Goal: Transaction & Acquisition: Download file/media

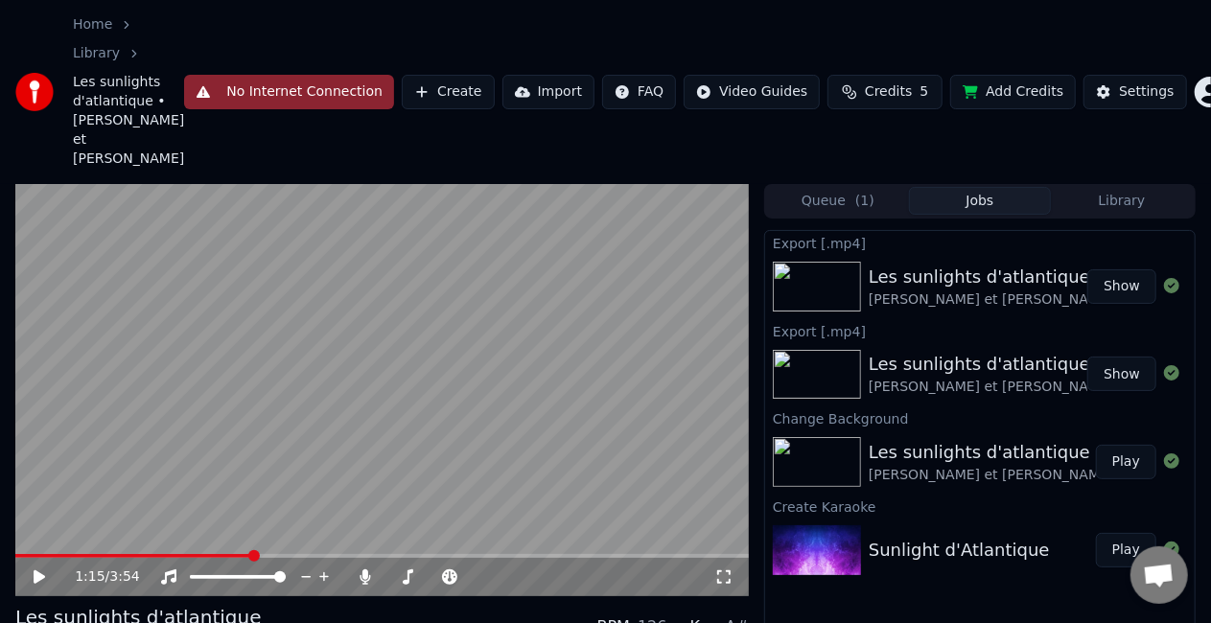
click at [1114, 159] on div "Home Library Les sunlights d'atlantique • [PERSON_NAME] et [PERSON_NAME] No Int…" at bounding box center [605, 92] width 1211 height 184
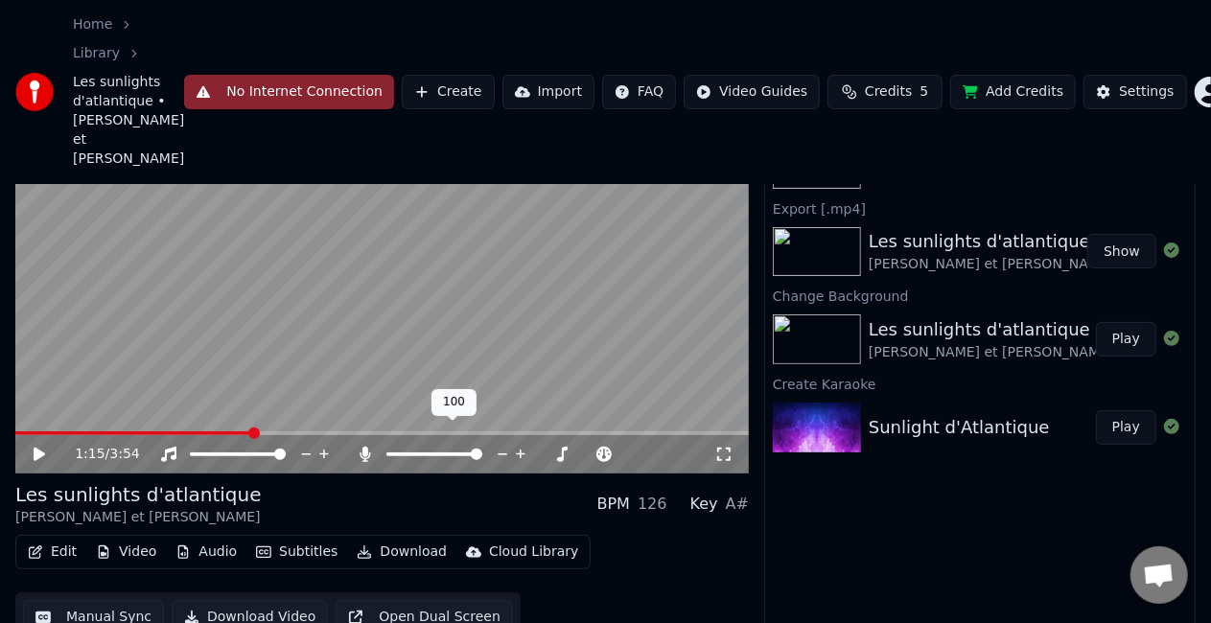
click at [367, 447] on icon at bounding box center [366, 454] width 11 height 15
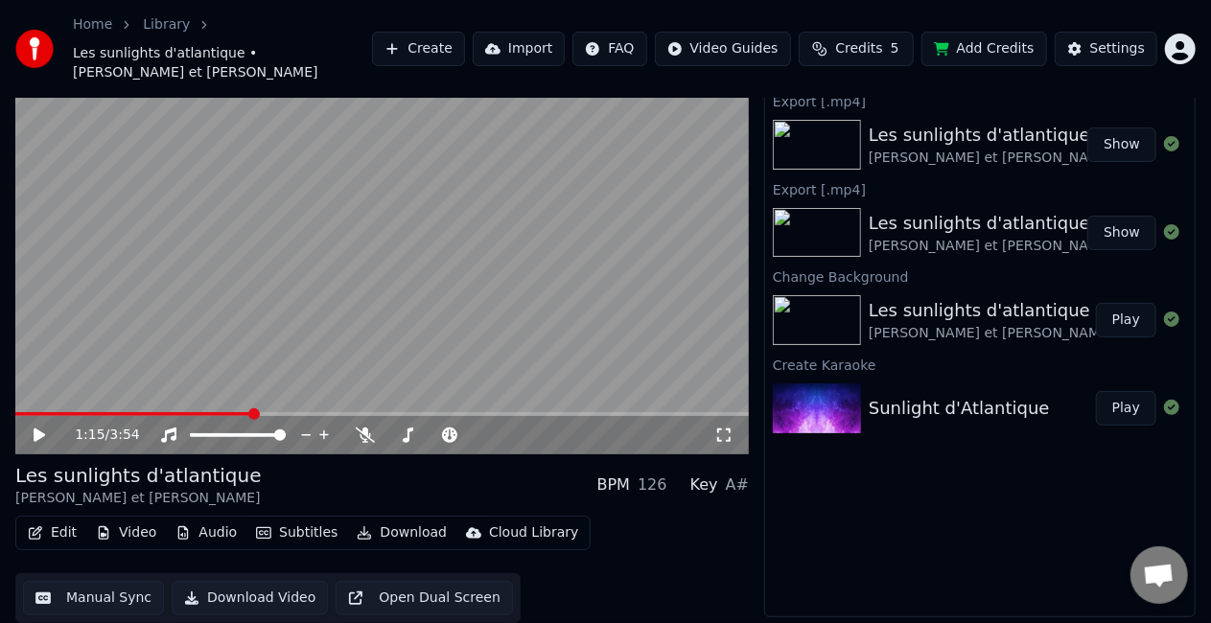
scroll to position [36, 0]
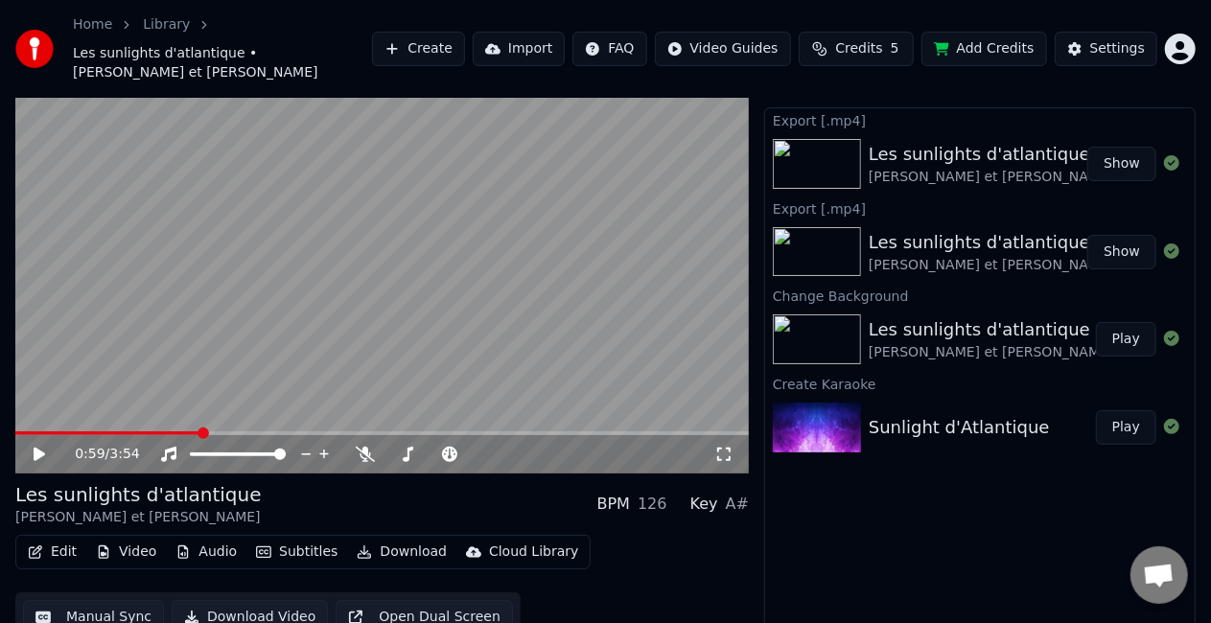
click at [200, 432] on span at bounding box center [107, 434] width 185 height 4
click at [221, 432] on span at bounding box center [382, 434] width 734 height 4
click at [253, 432] on span at bounding box center [382, 434] width 734 height 4
click at [241, 432] on span at bounding box center [127, 434] width 225 height 4
click at [228, 432] on span at bounding box center [121, 434] width 213 height 4
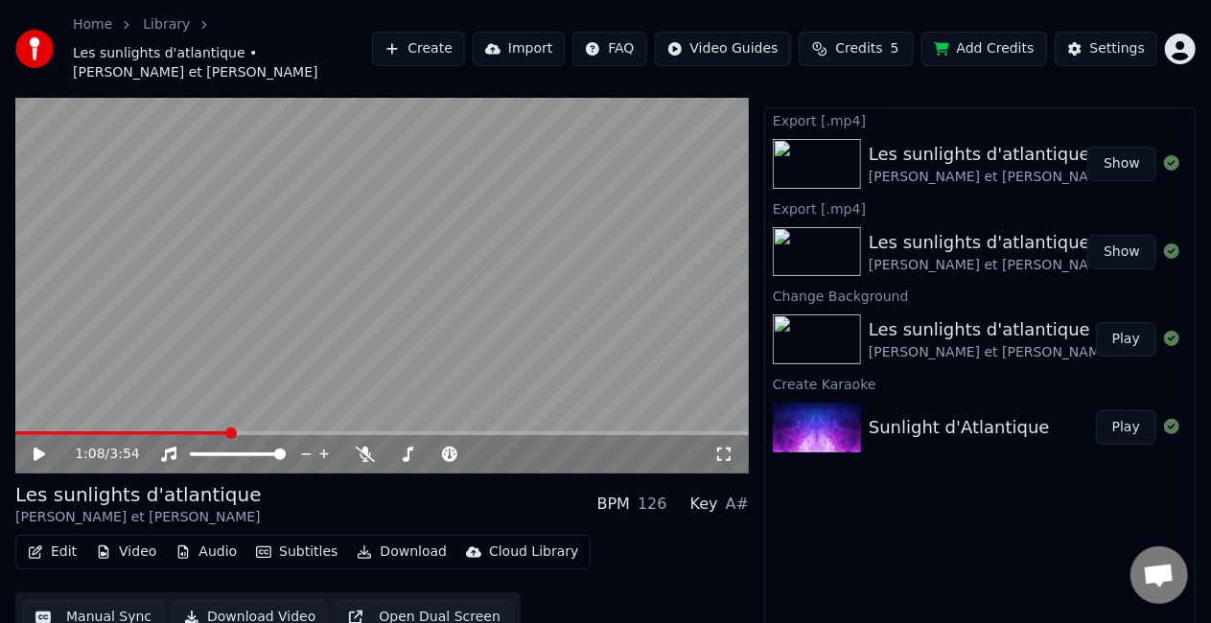
click at [221, 432] on span at bounding box center [121, 434] width 213 height 4
click at [209, 432] on span at bounding box center [116, 434] width 203 height 4
click at [327, 327] on video at bounding box center [382, 267] width 734 height 412
click at [198, 486] on div "Les sunlights d'atlantique" at bounding box center [138, 494] width 246 height 27
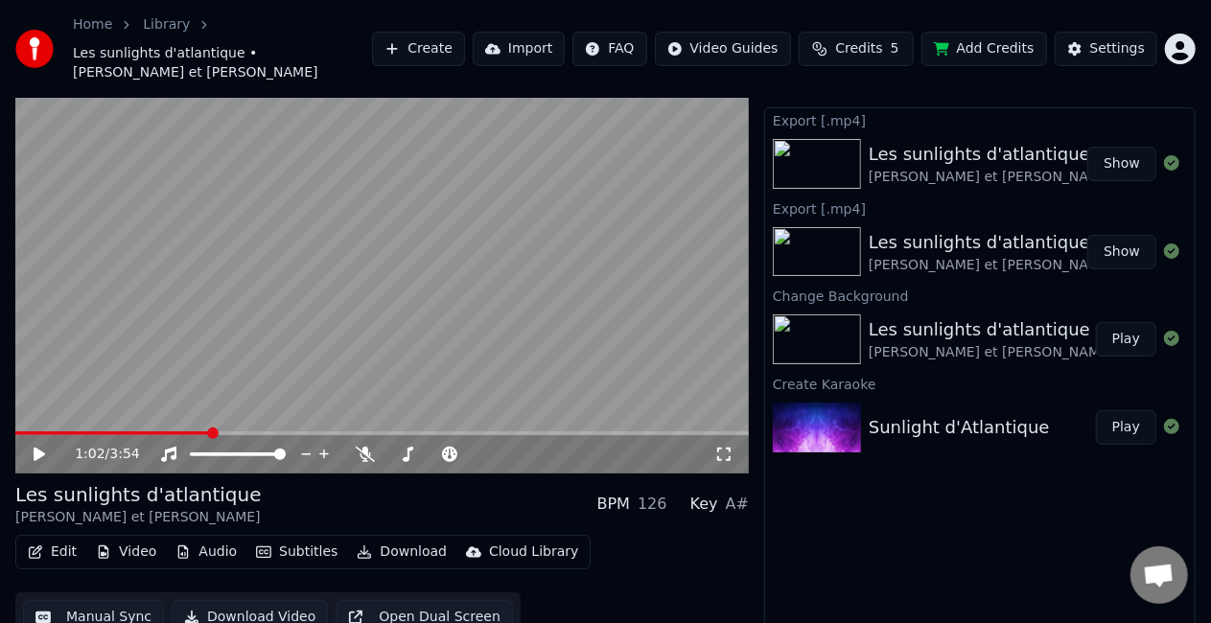
click at [121, 539] on button "Video" at bounding box center [126, 552] width 76 height 27
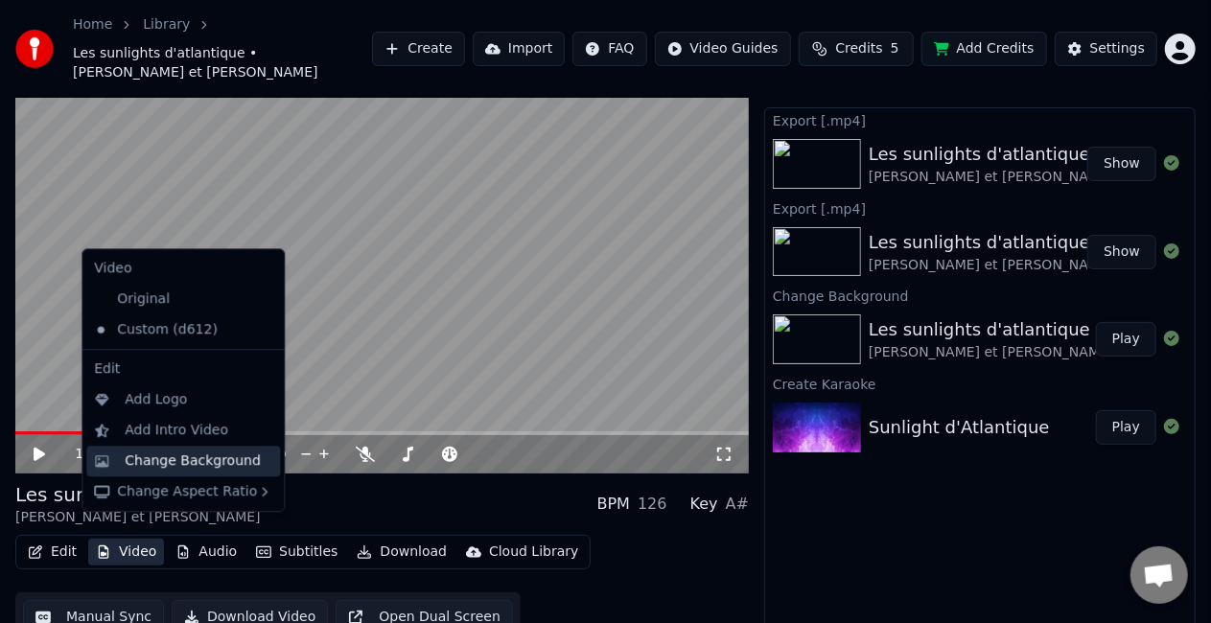
click at [167, 457] on div "Change Background" at bounding box center [193, 461] width 136 height 19
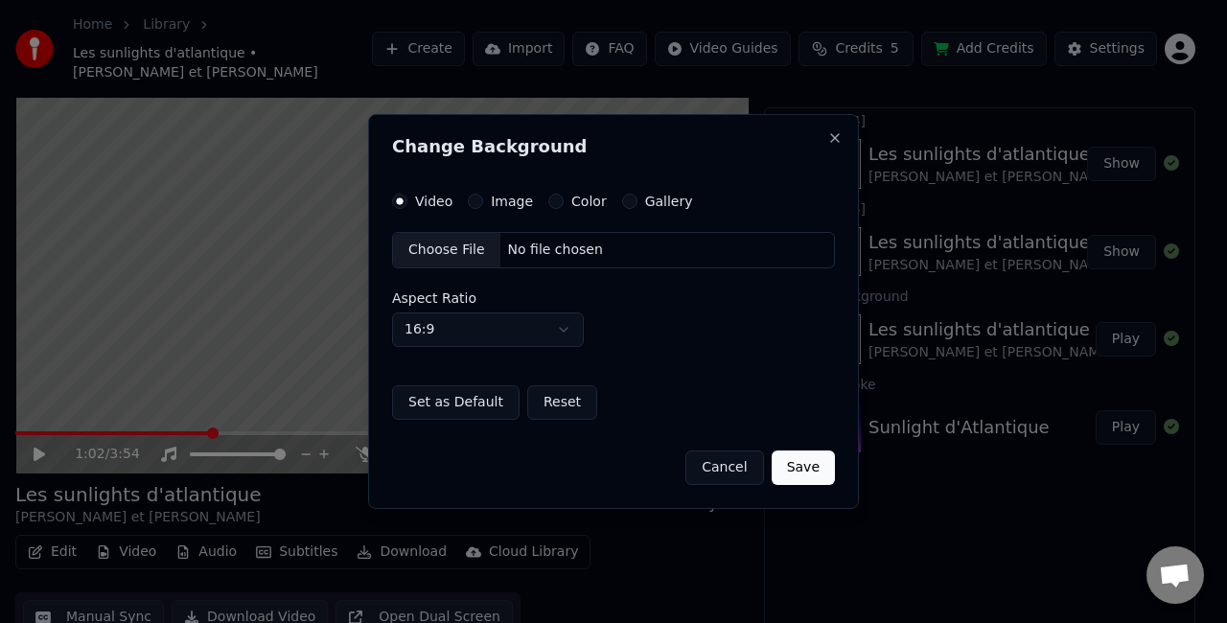
click at [552, 253] on div "No file chosen" at bounding box center [556, 250] width 110 height 19
click at [801, 462] on button "Save" at bounding box center [803, 468] width 63 height 35
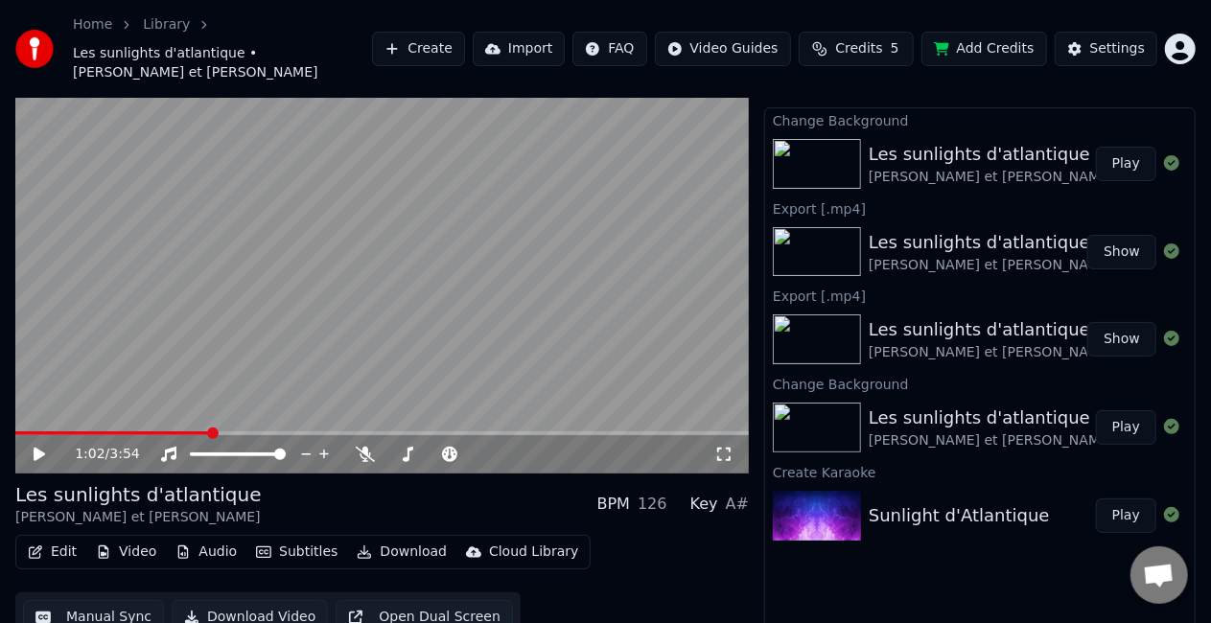
click at [1124, 147] on button "Play" at bounding box center [1126, 164] width 60 height 35
click at [152, 432] on span at bounding box center [382, 434] width 734 height 4
click at [43, 449] on icon at bounding box center [40, 455] width 10 height 12
click at [379, 432] on span at bounding box center [382, 434] width 734 height 4
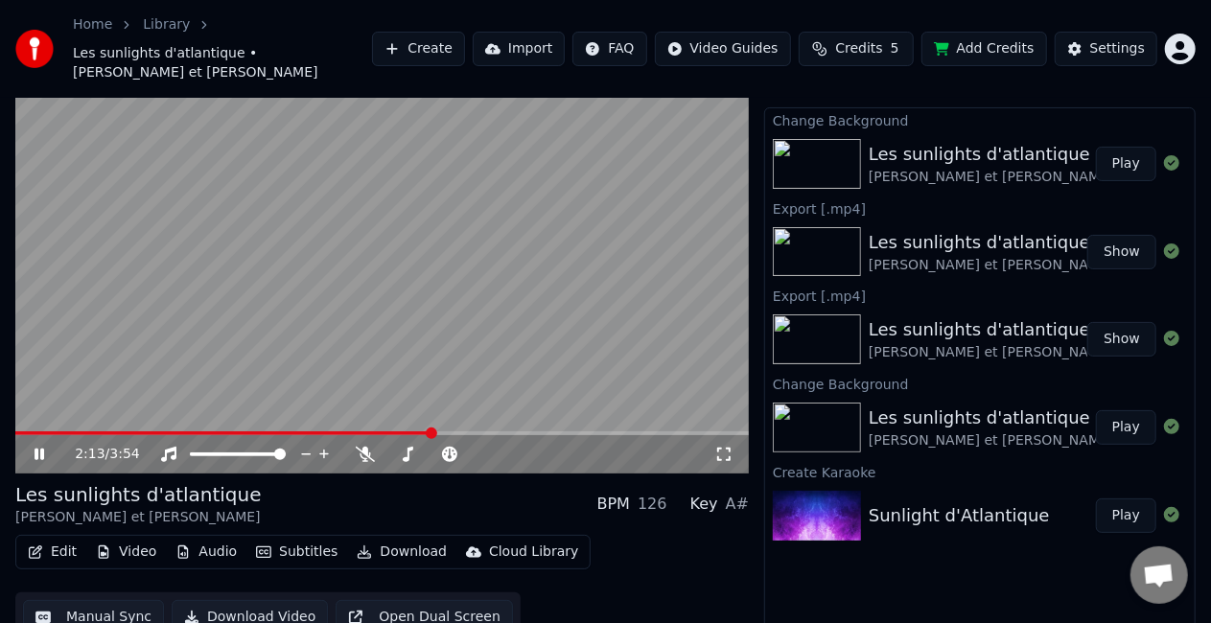
click at [432, 432] on span at bounding box center [382, 434] width 734 height 4
click at [38, 449] on icon at bounding box center [40, 455] width 10 height 12
click at [34, 448] on icon at bounding box center [40, 454] width 12 height 13
click at [36, 449] on icon at bounding box center [40, 455] width 10 height 12
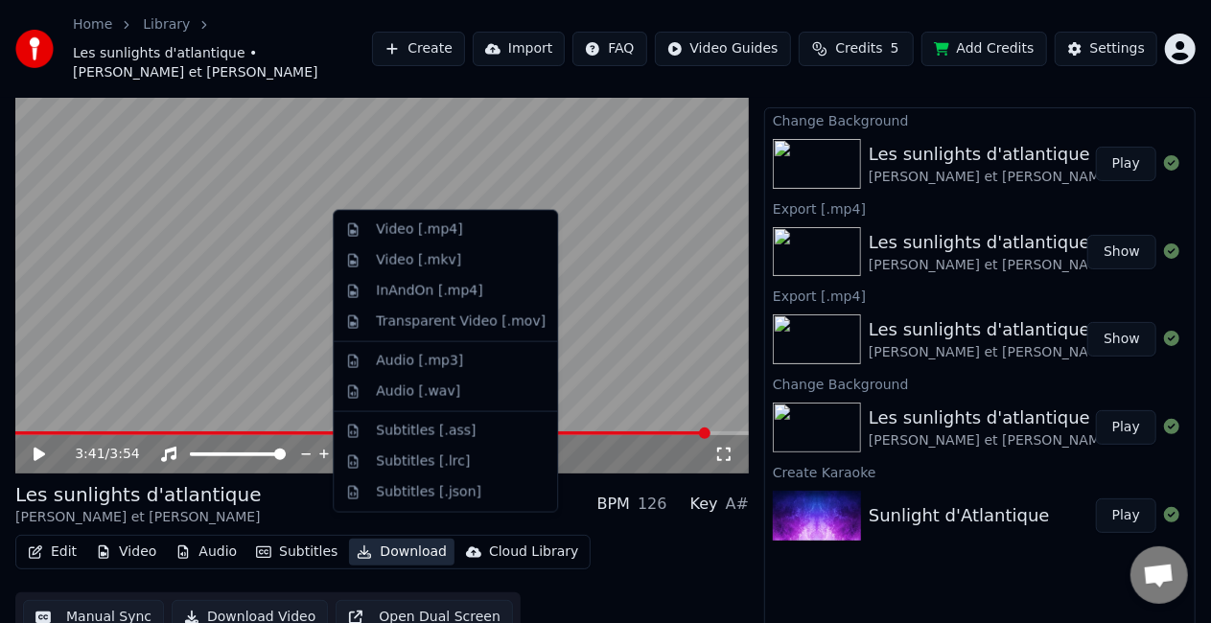
click at [396, 539] on button "Download" at bounding box center [401, 552] width 105 height 27
click at [459, 231] on div "Video [.mp4]" at bounding box center [461, 230] width 170 height 19
